Goal: Task Accomplishment & Management: Complete application form

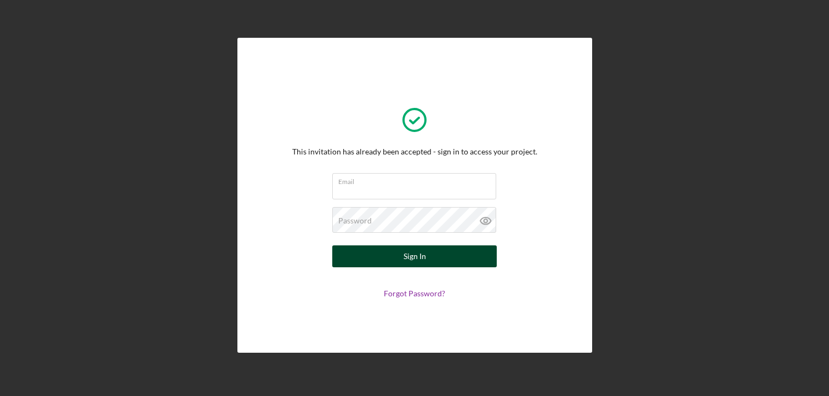
type input "[EMAIL_ADDRESS][DOMAIN_NAME]"
click at [402, 254] on button "Sign In" at bounding box center [414, 257] width 164 height 22
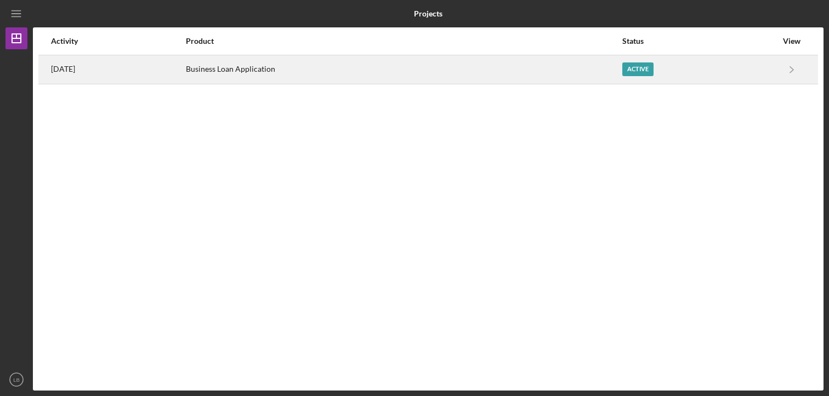
click at [243, 78] on div "Business Loan Application" at bounding box center [403, 69] width 435 height 27
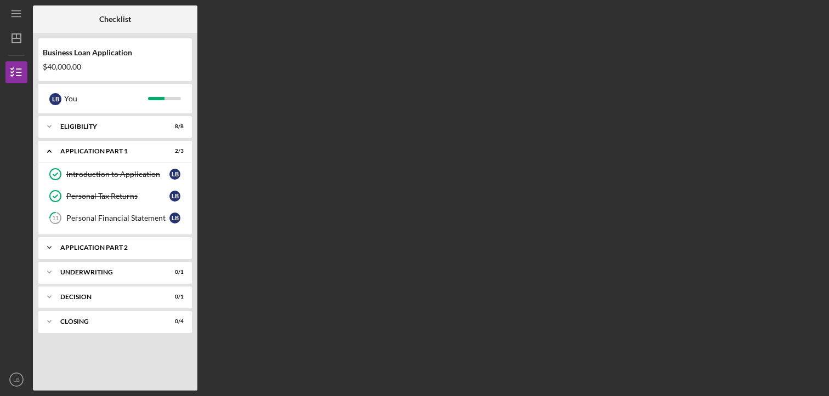
click at [47, 245] on icon "Icon/Expander" at bounding box center [49, 248] width 22 height 22
